Goal: Information Seeking & Learning: Find contact information

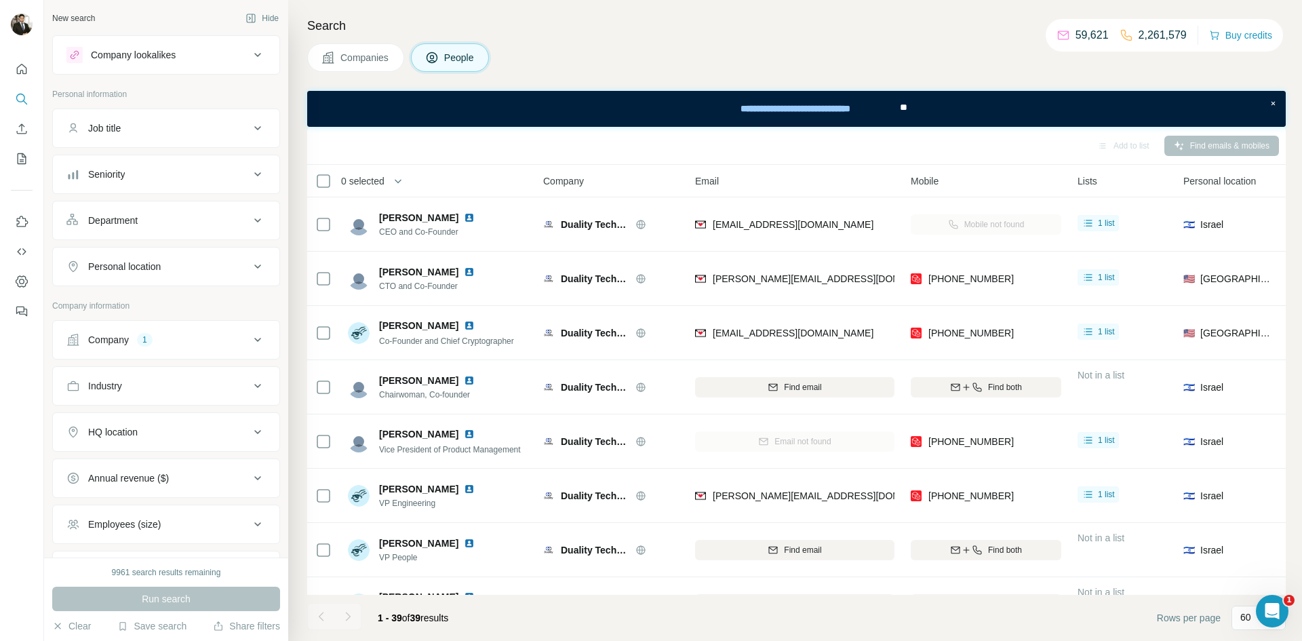
drag, startPoint x: 254, startPoint y: 337, endPoint x: 218, endPoint y: 339, distance: 35.3
click at [255, 336] on icon at bounding box center [258, 340] width 16 height 16
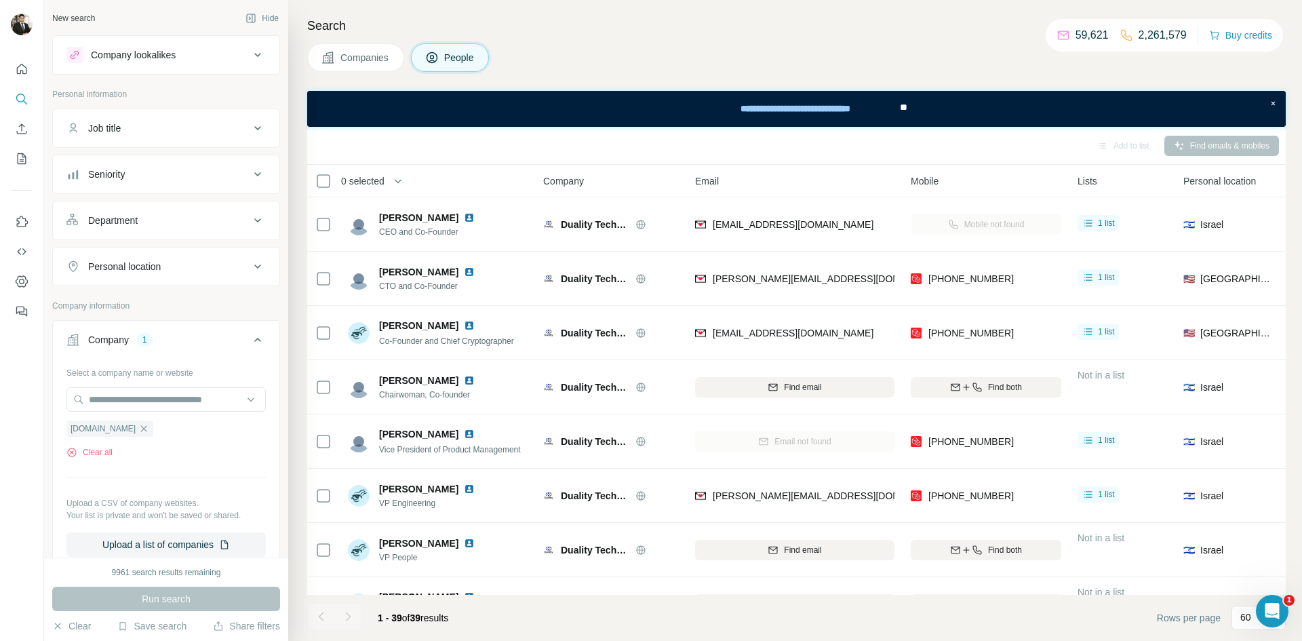
drag, startPoint x: 141, startPoint y: 427, endPoint x: 122, endPoint y: 417, distance: 21.5
click at [140, 427] on icon "button" at bounding box center [143, 428] width 11 height 11
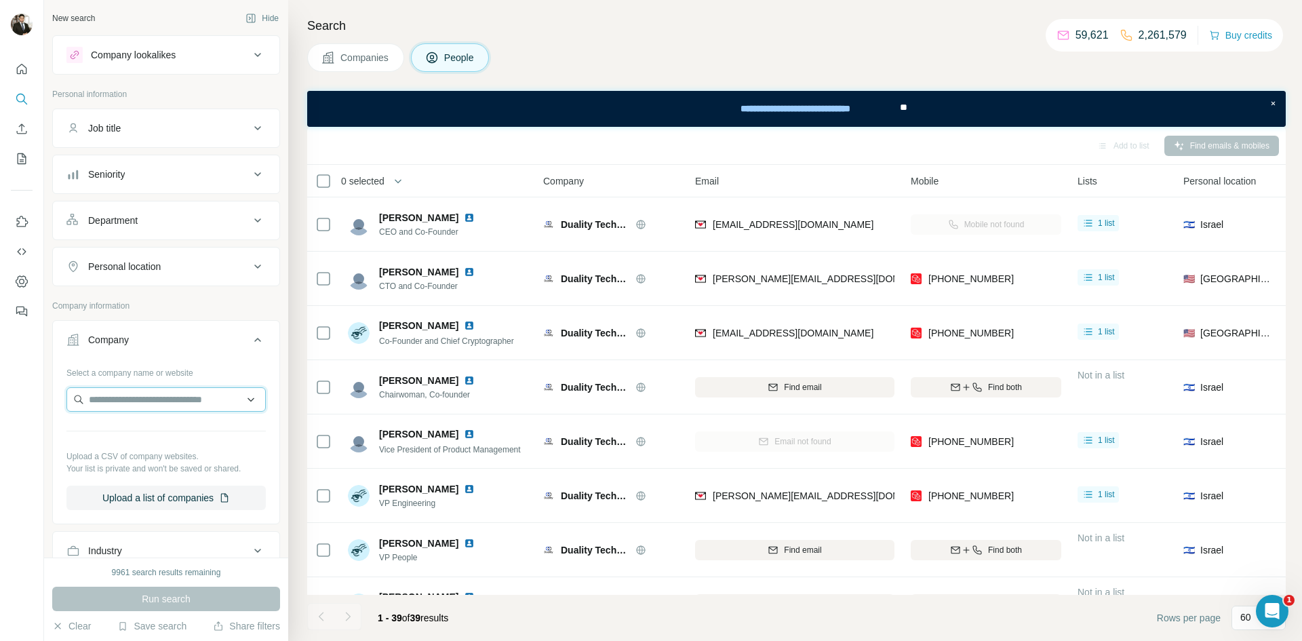
click at [108, 406] on input "text" at bounding box center [165, 399] width 199 height 24
type input "**********"
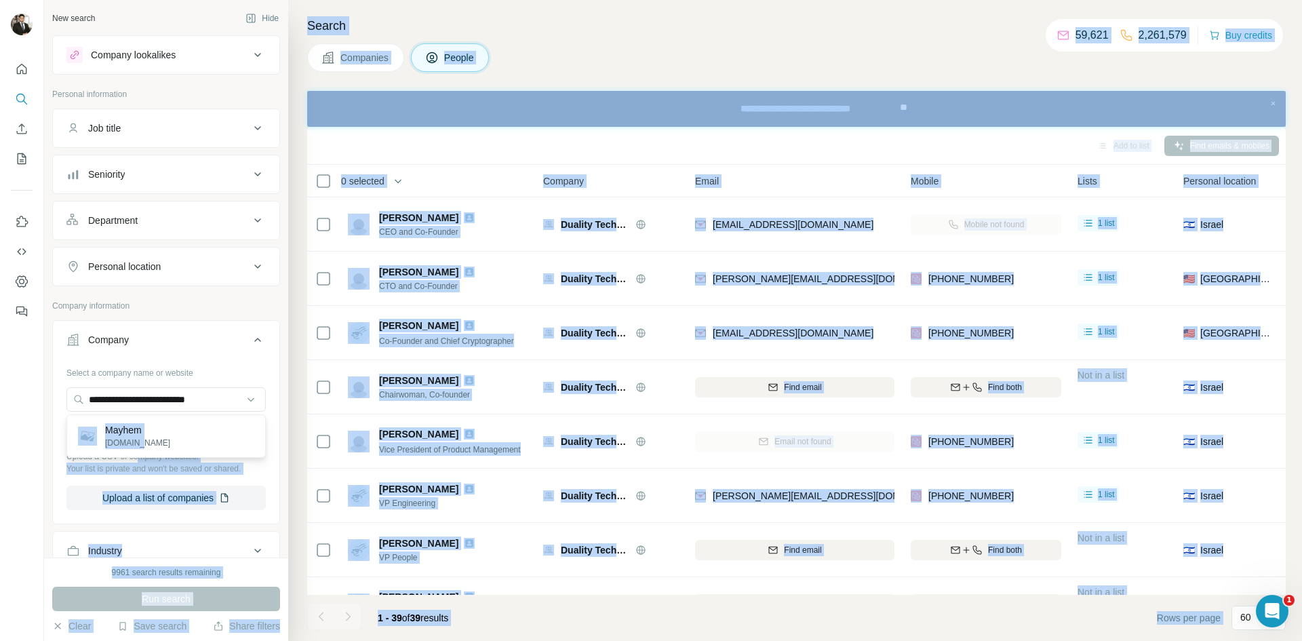
click at [149, 460] on body "**********" at bounding box center [651, 371] width 1302 height 743
click at [125, 433] on p "Mayhem" at bounding box center [137, 430] width 65 height 14
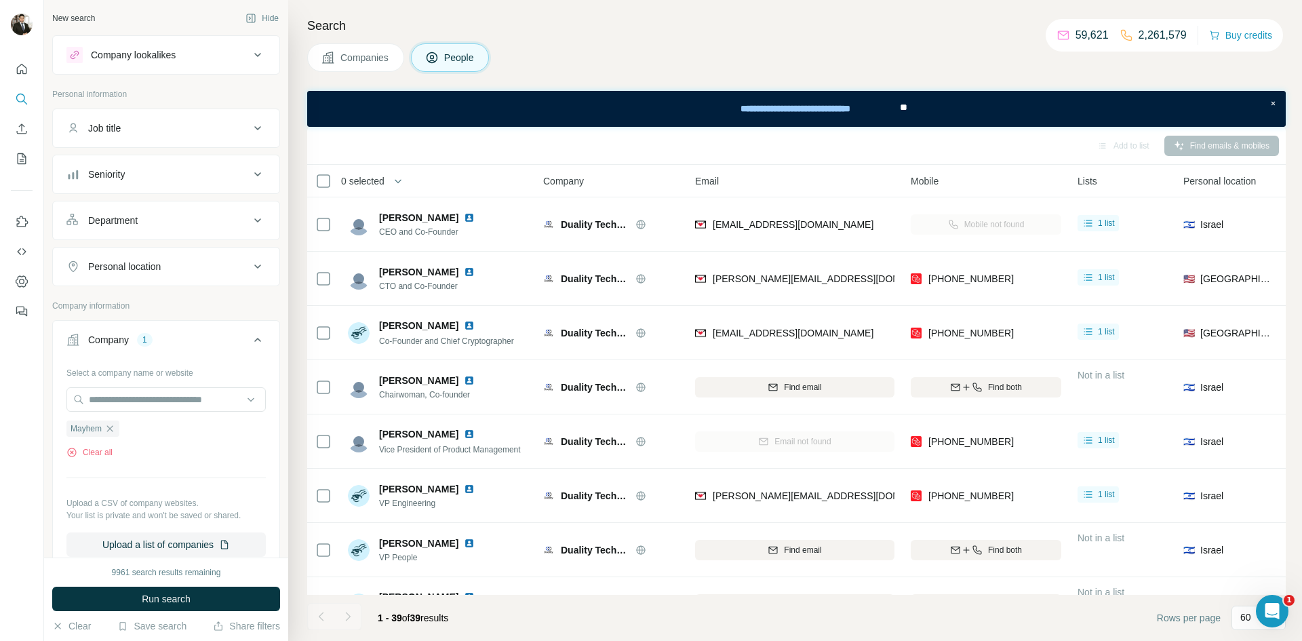
click at [127, 433] on ul "Mayhem" at bounding box center [165, 428] width 199 height 17
click at [171, 593] on span "Run search" at bounding box center [166, 599] width 49 height 14
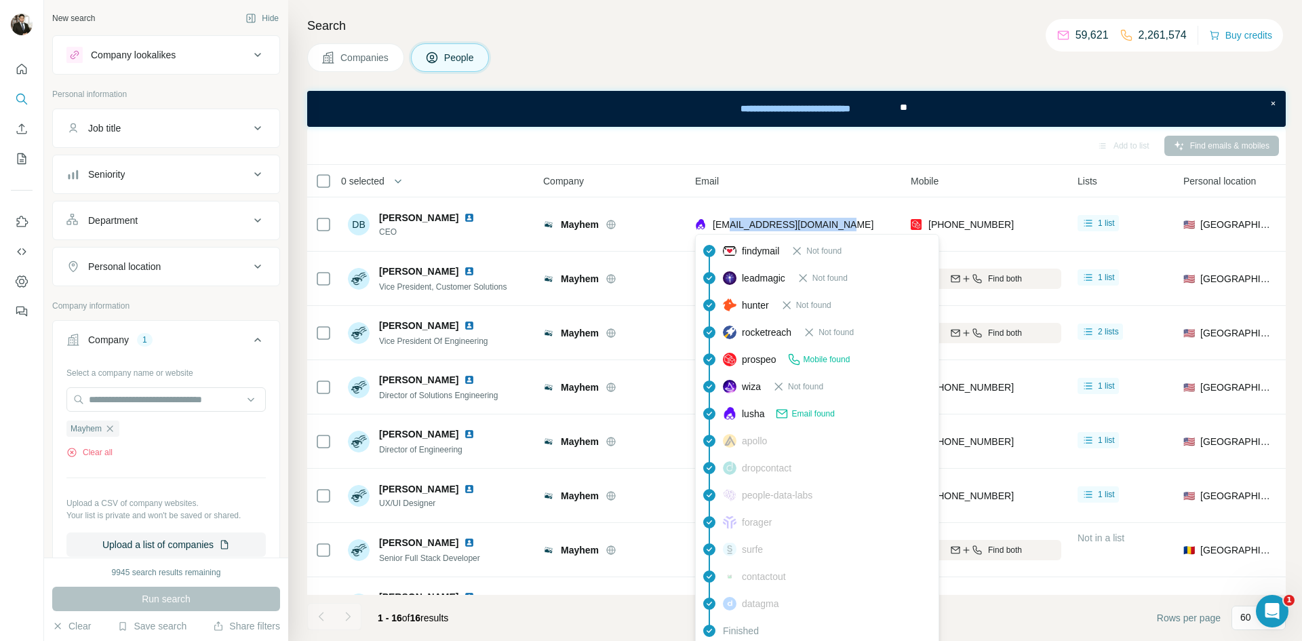
drag, startPoint x: 851, startPoint y: 222, endPoint x: 699, endPoint y: 163, distance: 162.7
click at [729, 229] on div "[EMAIL_ADDRESS][DOMAIN_NAME]" at bounding box center [794, 224] width 199 height 37
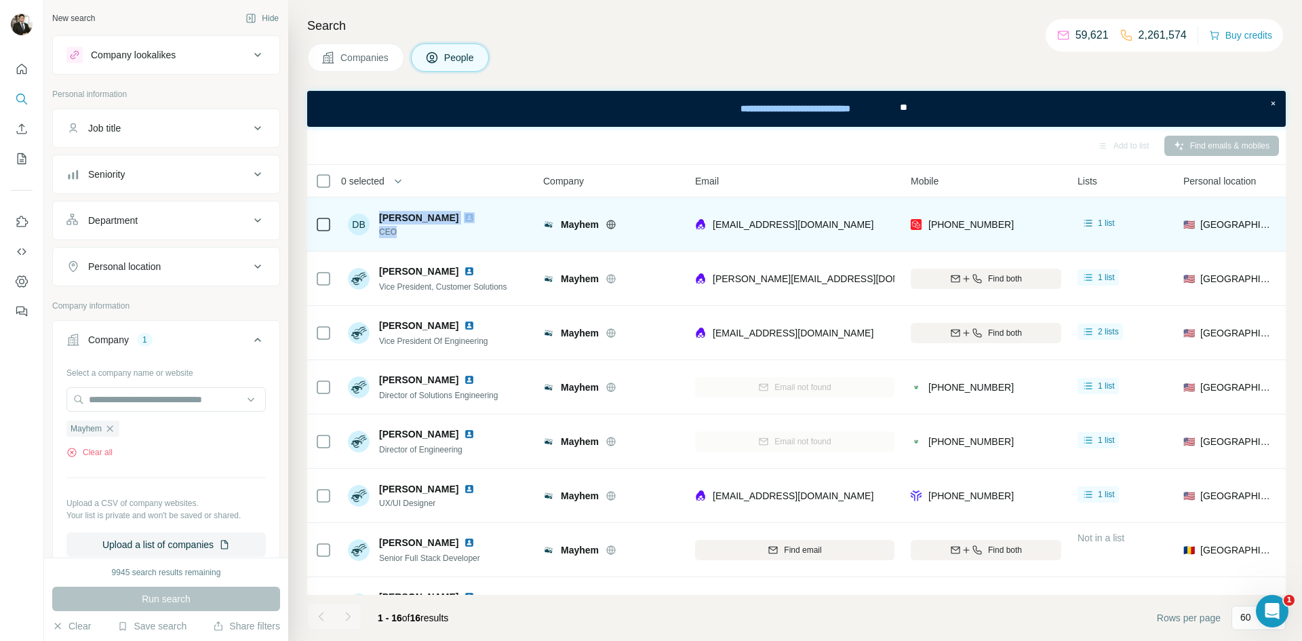
drag, startPoint x: 380, startPoint y: 216, endPoint x: 414, endPoint y: 244, distance: 43.9
click at [414, 244] on td "DB [PERSON_NAME] CEO" at bounding box center [438, 224] width 197 height 54
copy div "[PERSON_NAME] CEO"
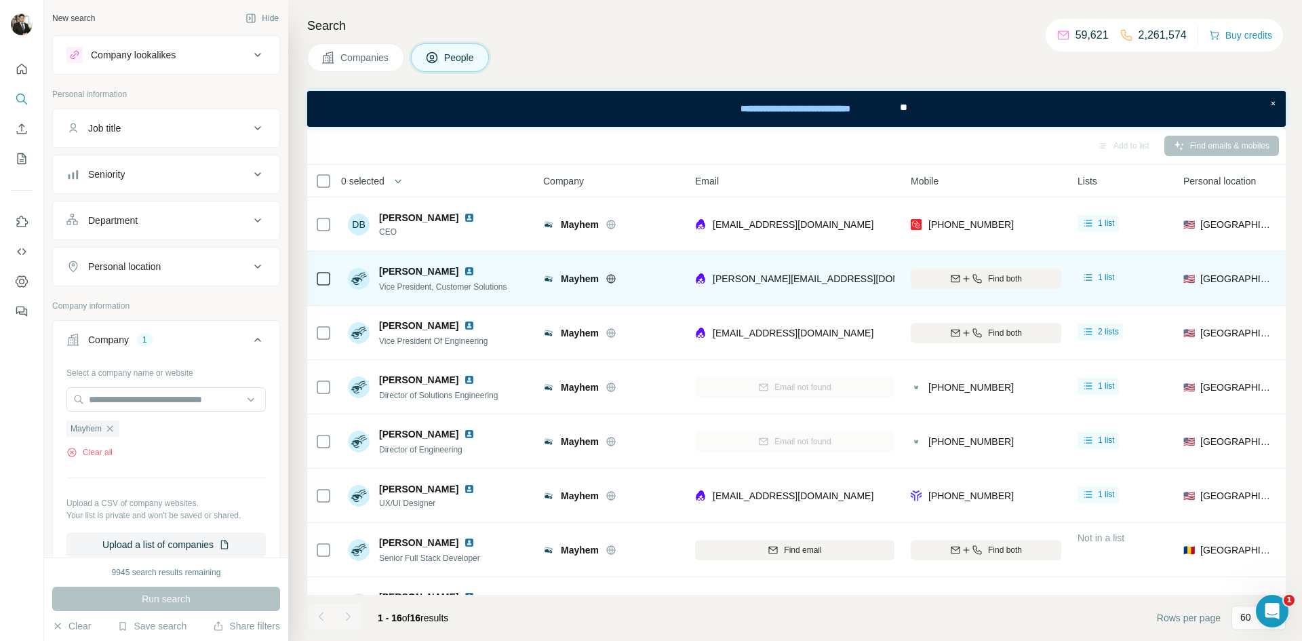
click at [378, 269] on div "[PERSON_NAME] Vice President, Customer Solutions" at bounding box center [427, 279] width 159 height 28
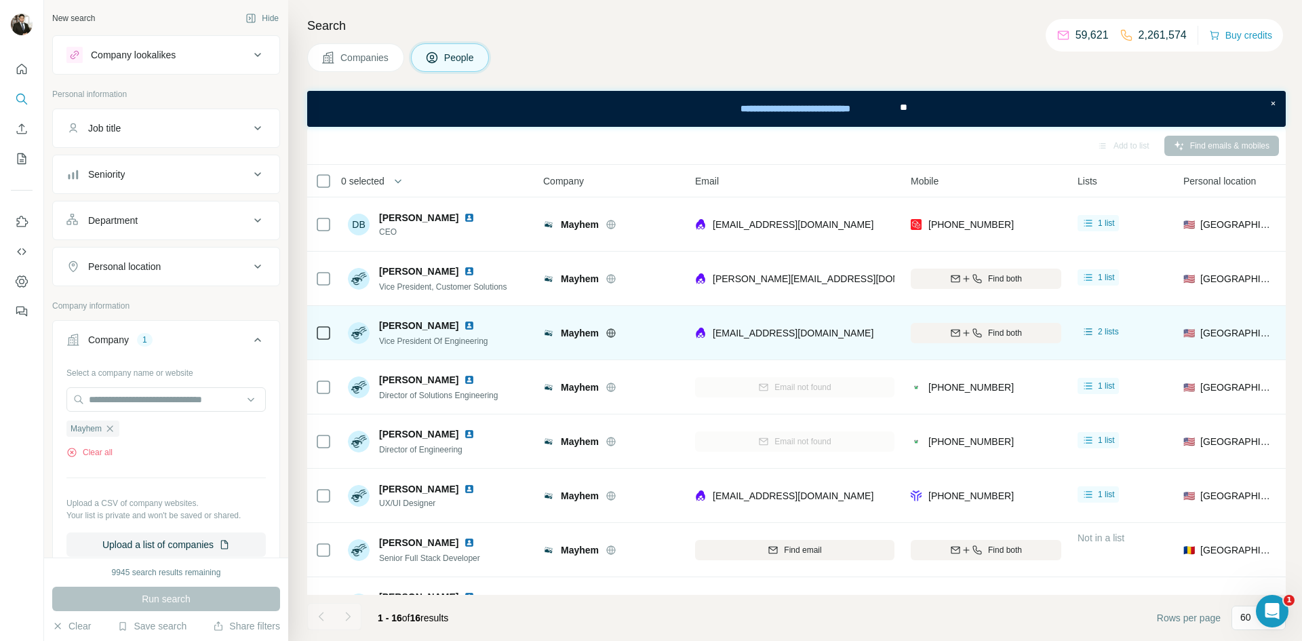
drag, startPoint x: 406, startPoint y: 312, endPoint x: 473, endPoint y: 313, distance: 67.2
click at [473, 313] on td "[PERSON_NAME] Vice President Of Engineering" at bounding box center [438, 333] width 197 height 54
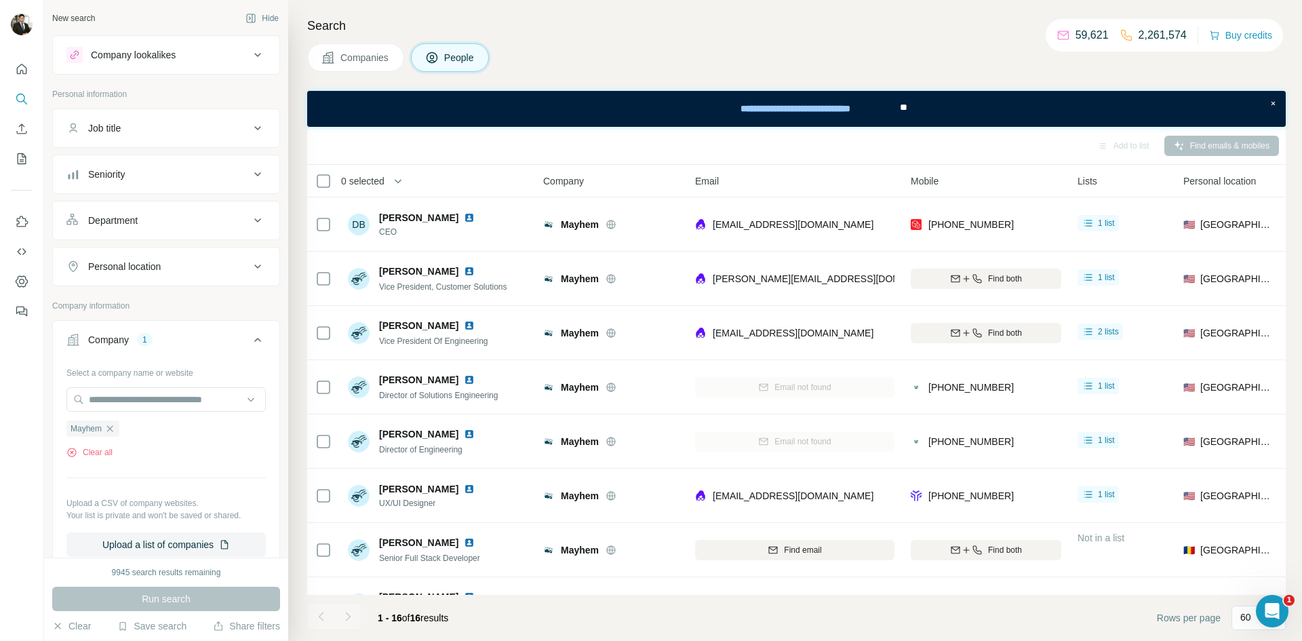
copy span "[PERSON_NAME]"
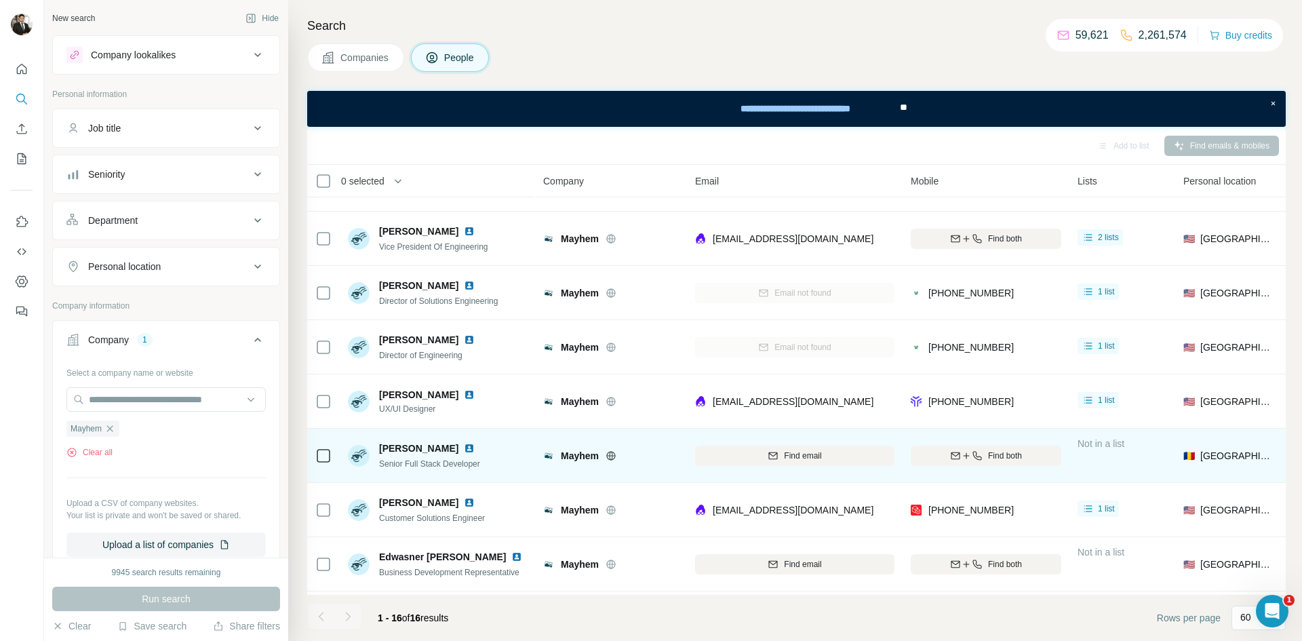
scroll to position [111, 0]
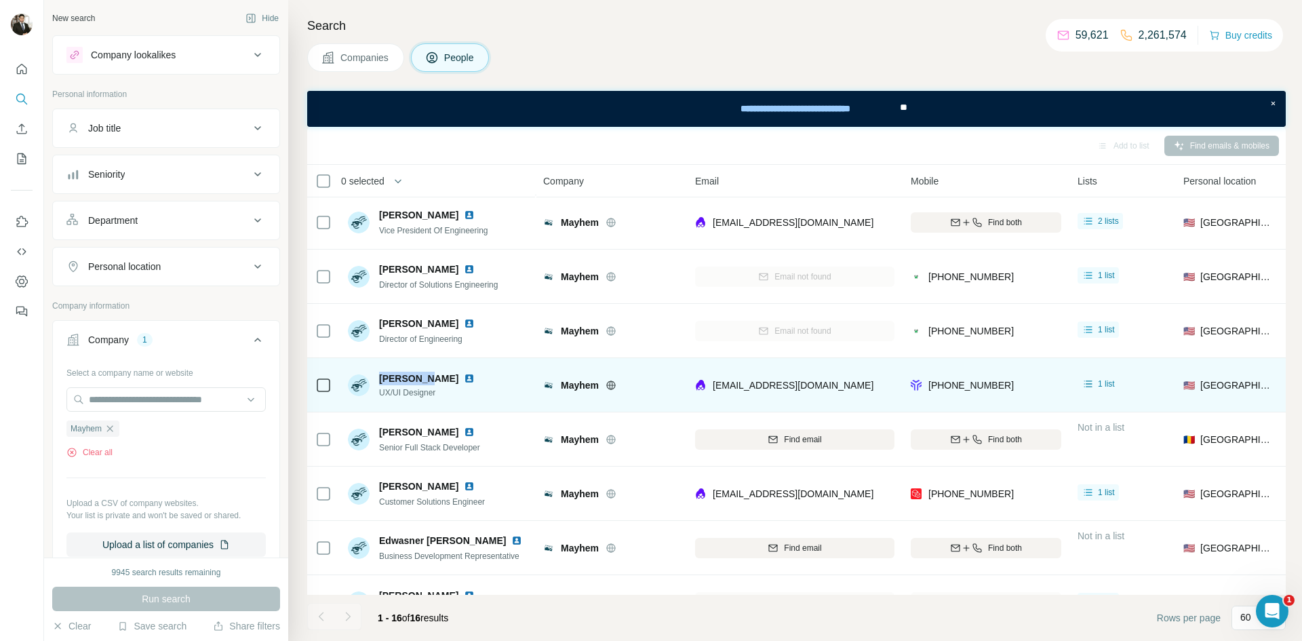
drag, startPoint x: 378, startPoint y: 376, endPoint x: 427, endPoint y: 376, distance: 48.8
click at [427, 376] on span "[PERSON_NAME]" at bounding box center [418, 379] width 79 height 14
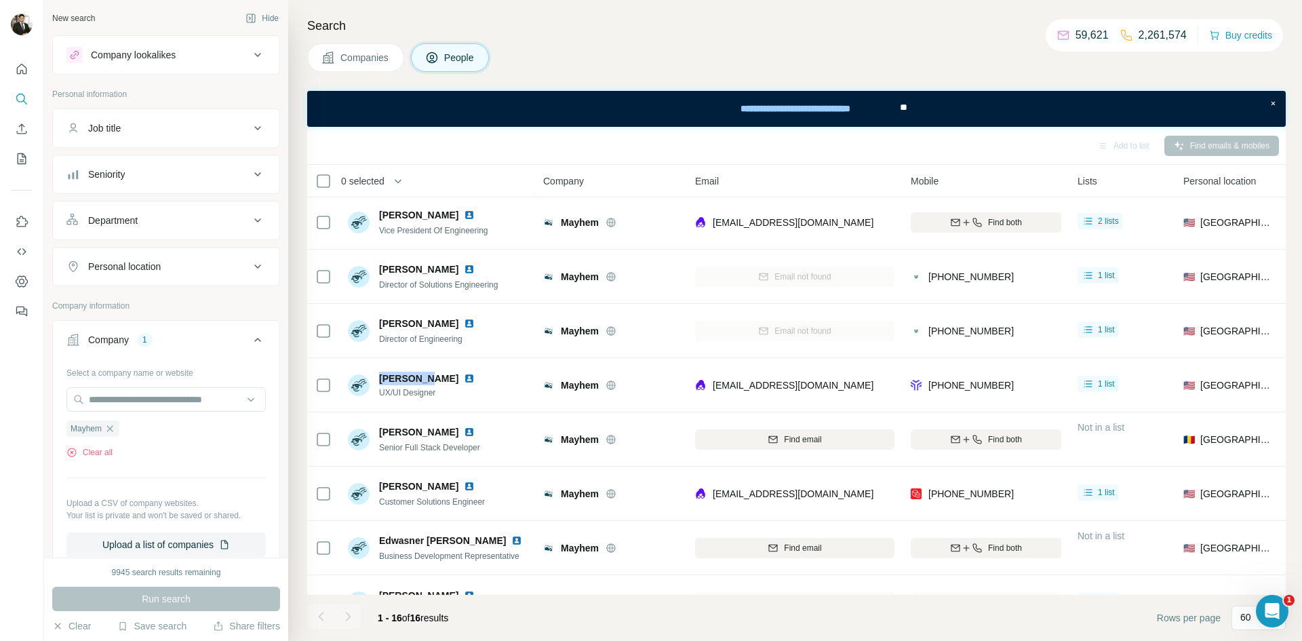
copy span "[PERSON_NAME]"
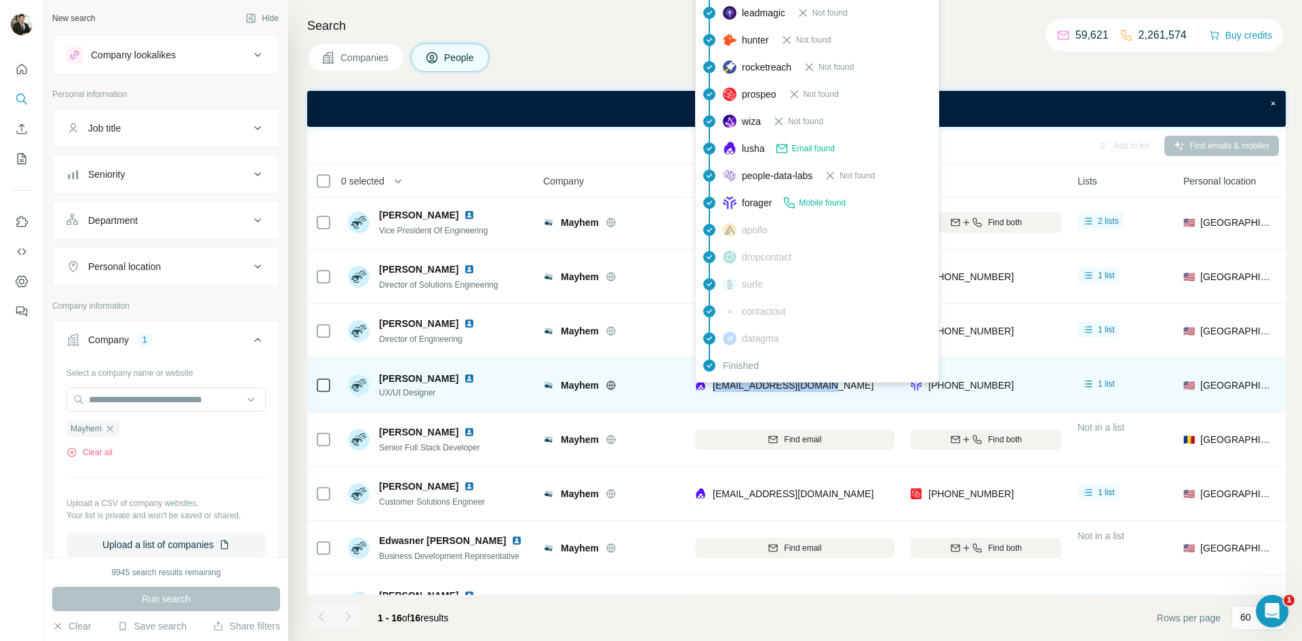
drag, startPoint x: 784, startPoint y: 384, endPoint x: 713, endPoint y: 393, distance: 71.8
click at [713, 393] on div "[EMAIL_ADDRESS][DOMAIN_NAME]" at bounding box center [794, 384] width 199 height 37
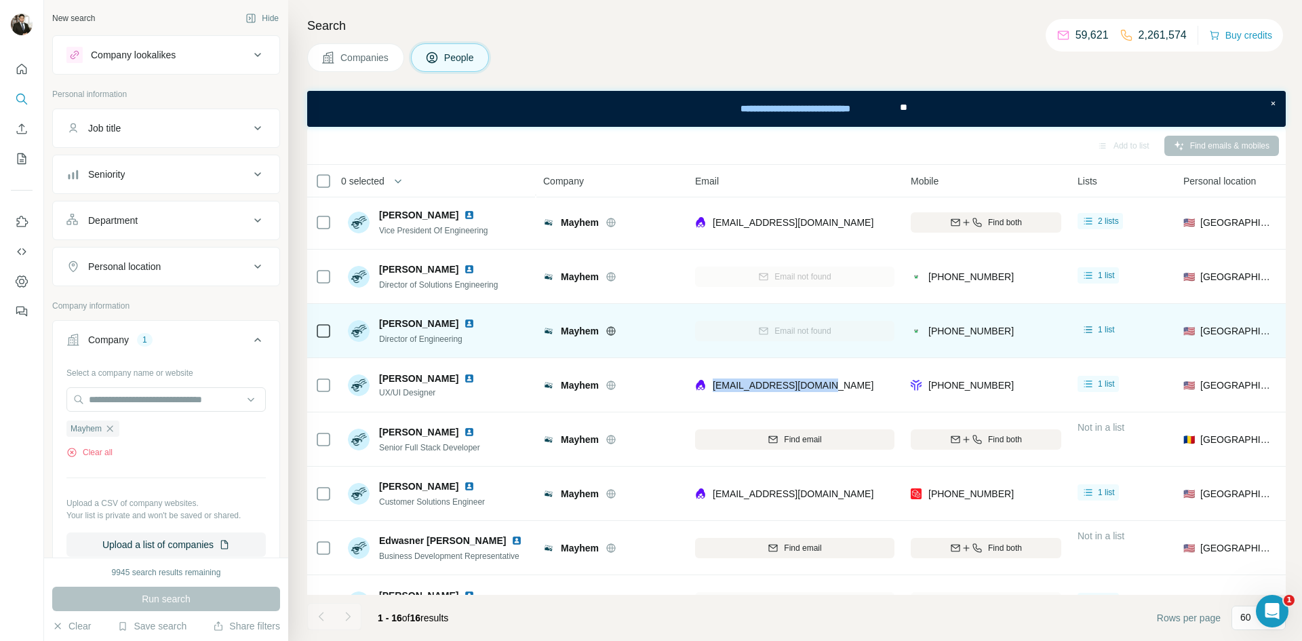
copy span "[EMAIL_ADDRESS][DOMAIN_NAME]"
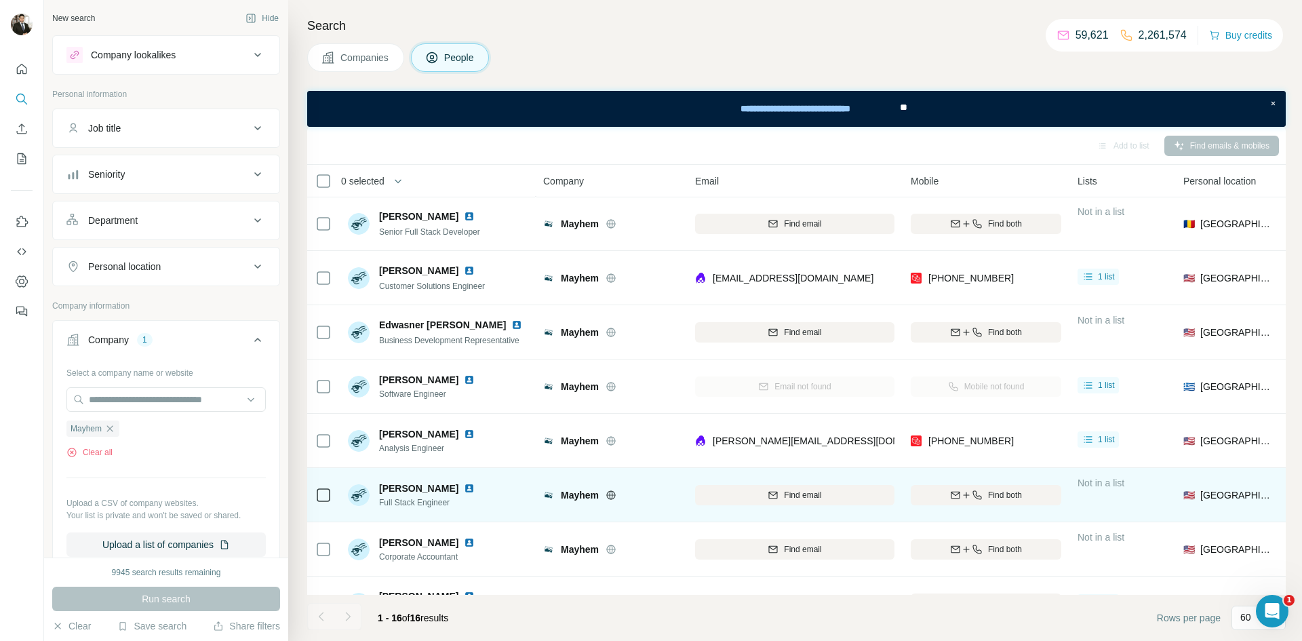
scroll to position [366, 0]
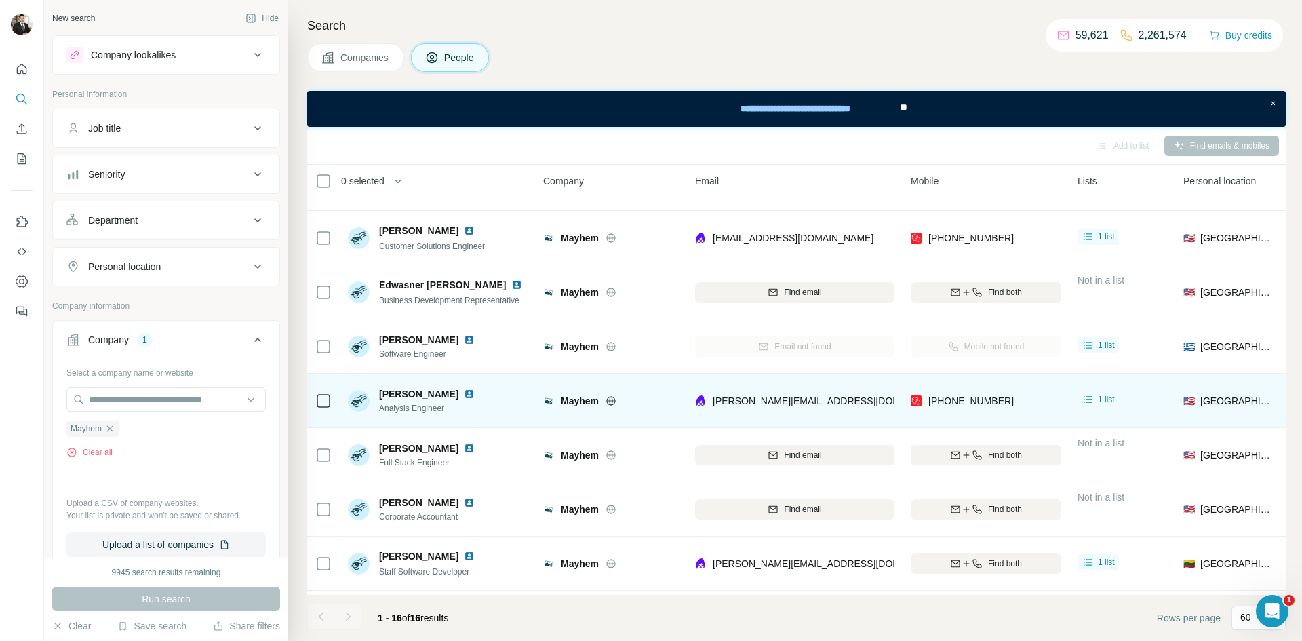
drag, startPoint x: 378, startPoint y: 390, endPoint x: 449, endPoint y: 384, distance: 71.5
click at [452, 382] on div "[PERSON_NAME] Analysis Engineer" at bounding box center [438, 400] width 180 height 37
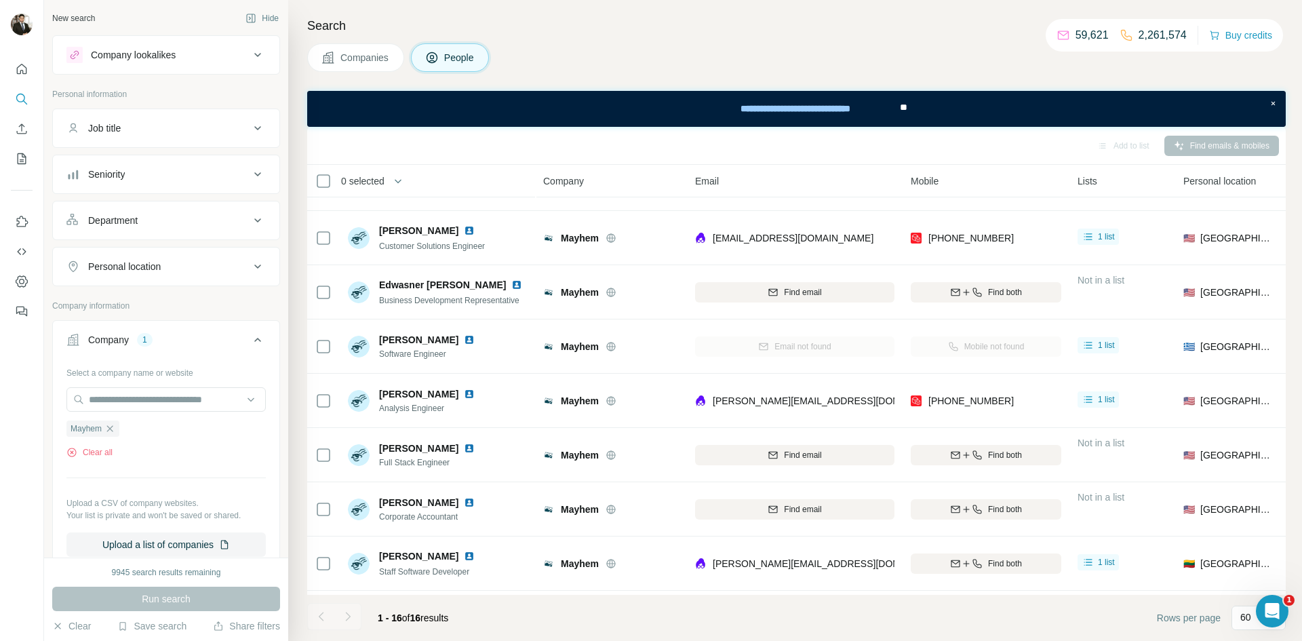
copy span "[PERSON_NAME]"
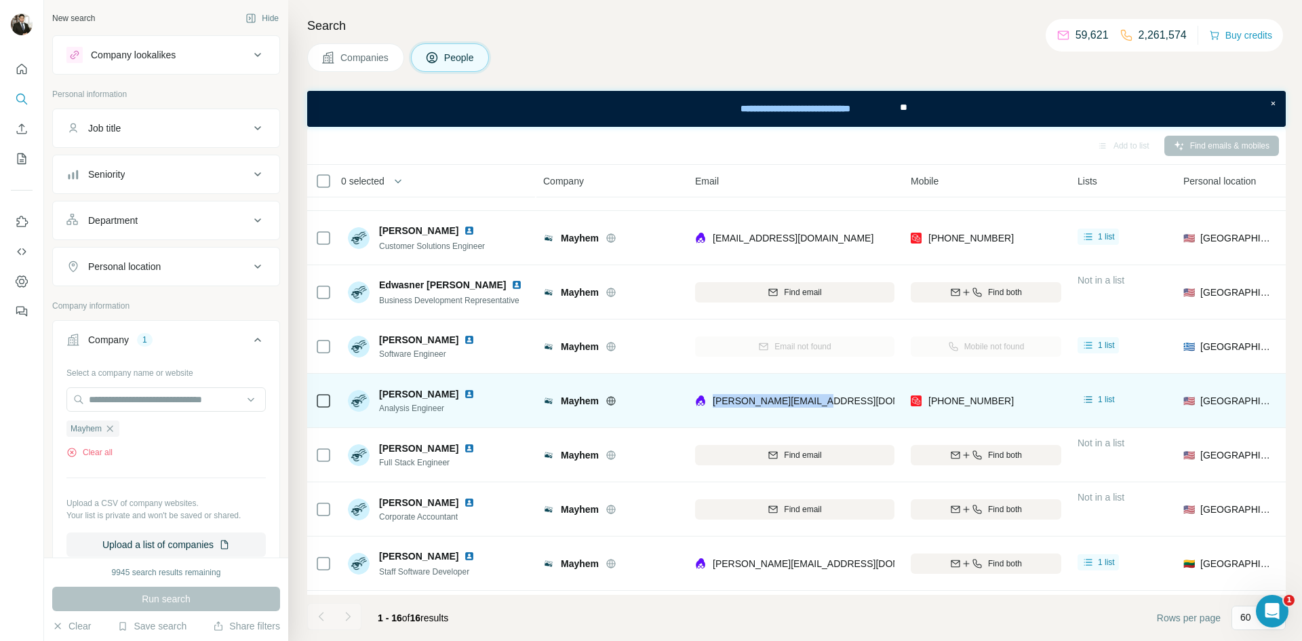
drag, startPoint x: 827, startPoint y: 402, endPoint x: 712, endPoint y: 412, distance: 115.8
click at [712, 412] on div "[PERSON_NAME][EMAIL_ADDRESS][DOMAIN_NAME]" at bounding box center [794, 400] width 199 height 37
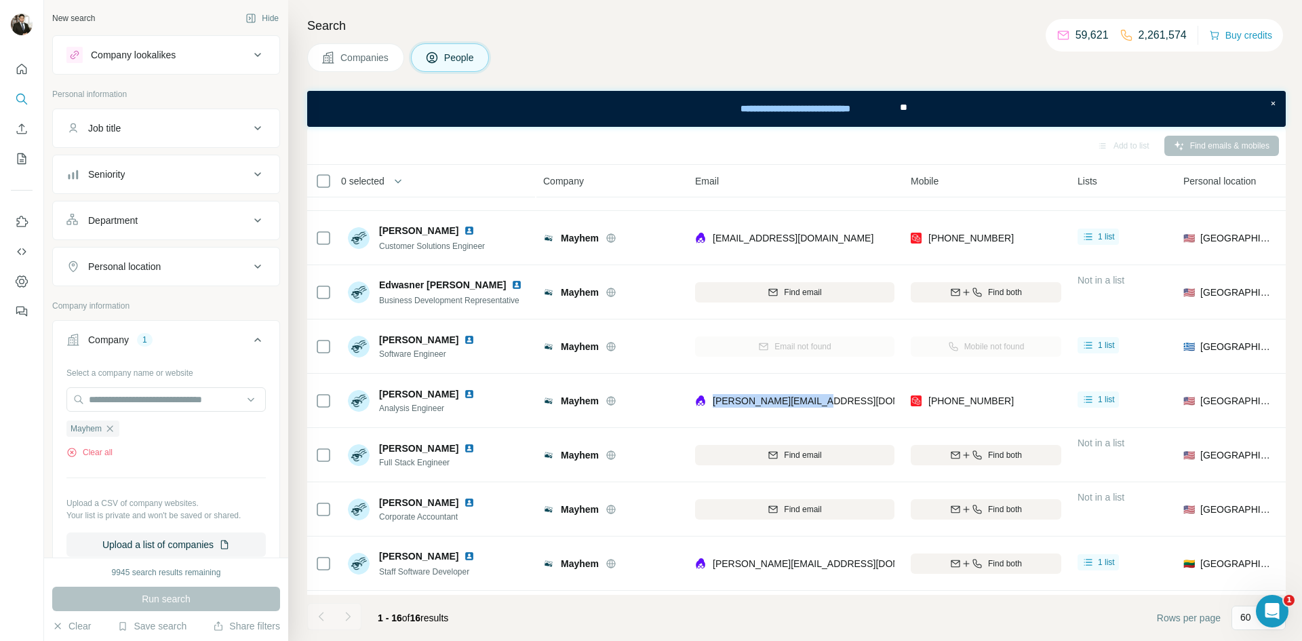
copy span "[PERSON_NAME][EMAIL_ADDRESS][DOMAIN_NAME]"
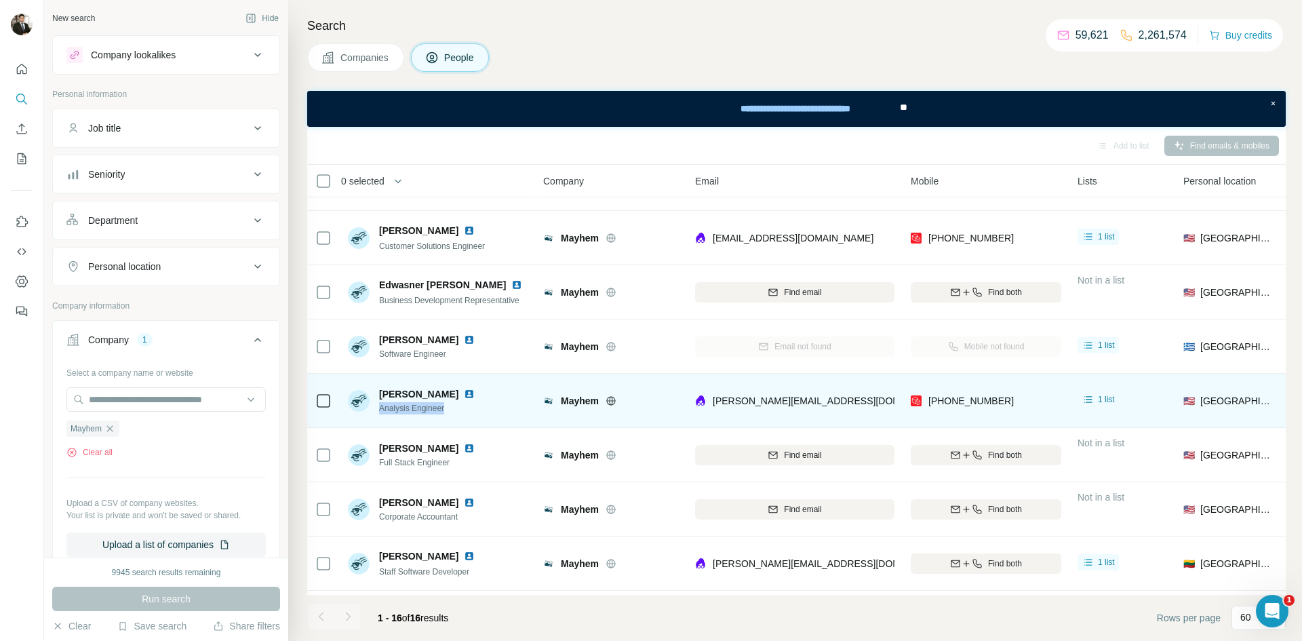
drag, startPoint x: 454, startPoint y: 407, endPoint x: 378, endPoint y: 410, distance: 75.4
click at [379, 410] on span "Analysis Engineer" at bounding box center [429, 408] width 101 height 12
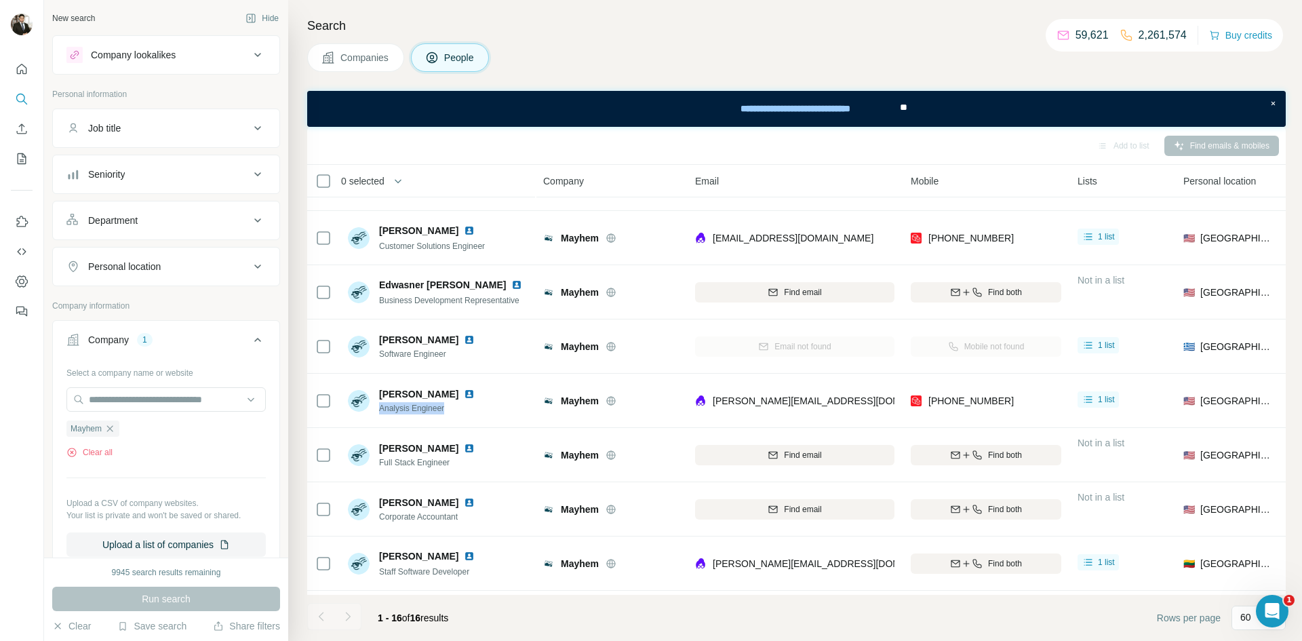
copy span "Analysis Engineer"
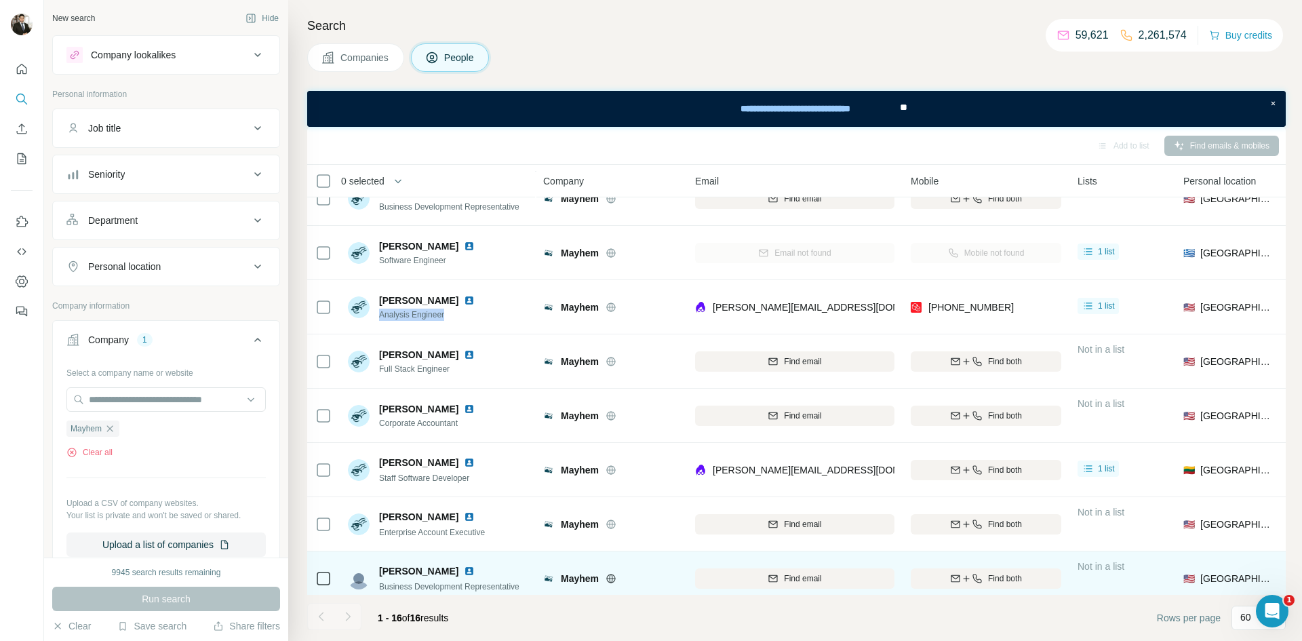
scroll to position [471, 0]
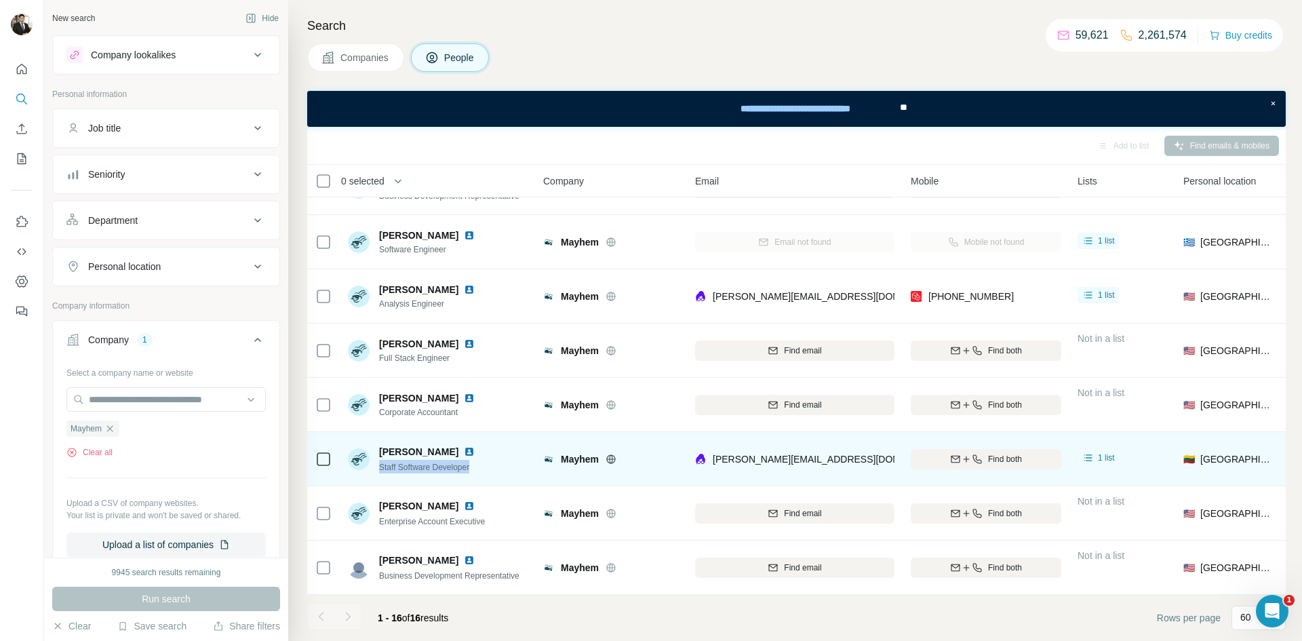
drag, startPoint x: 486, startPoint y: 468, endPoint x: 372, endPoint y: 477, distance: 113.6
click at [372, 477] on div "[PERSON_NAME] Staff Software Developer" at bounding box center [438, 458] width 180 height 37
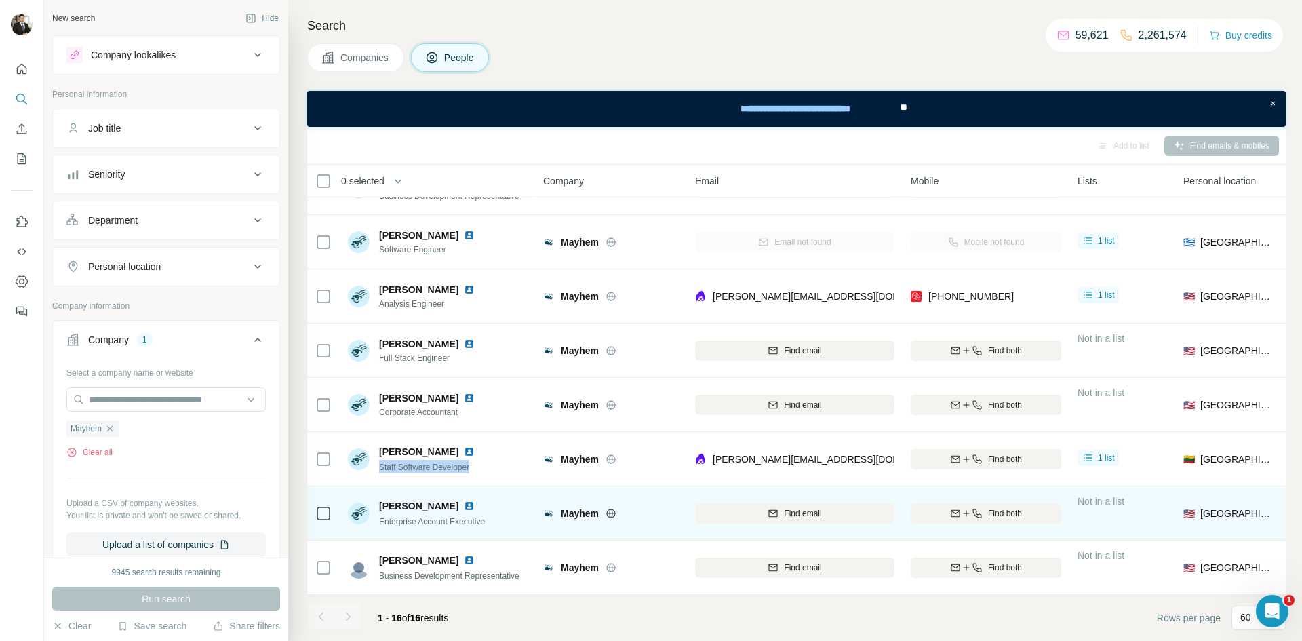
copy span "Staff Software Developer"
